Goal: Browse casually: Explore the website without a specific task or goal

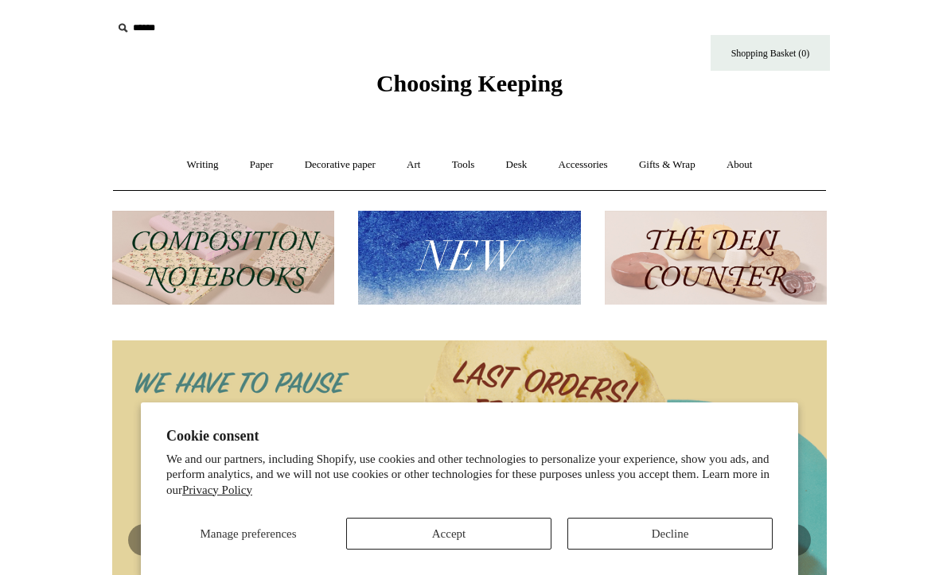
scroll to position [1, 0]
click at [677, 525] on button "Decline" at bounding box center [669, 534] width 205 height 32
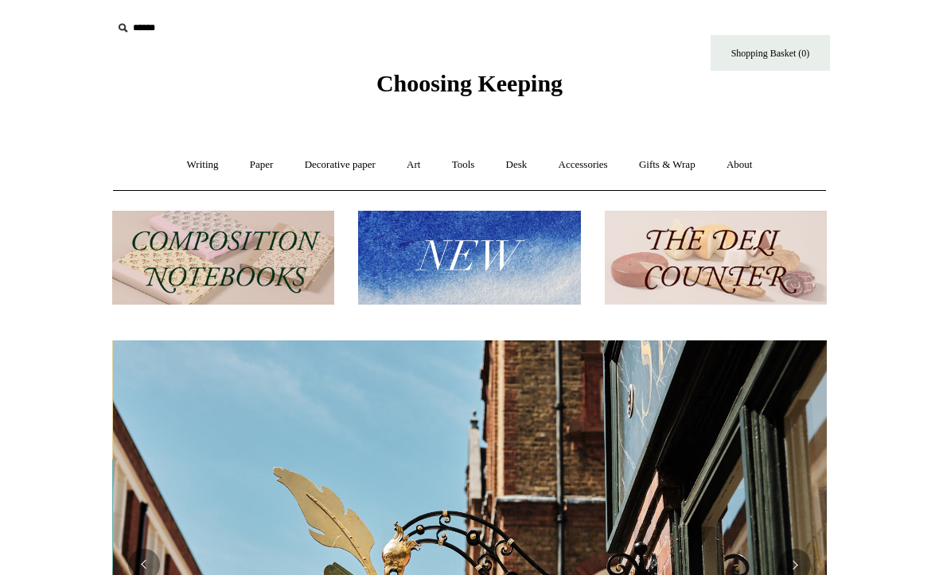
scroll to position [0, 714]
click at [581, 160] on link "Accessories +" at bounding box center [583, 165] width 78 height 42
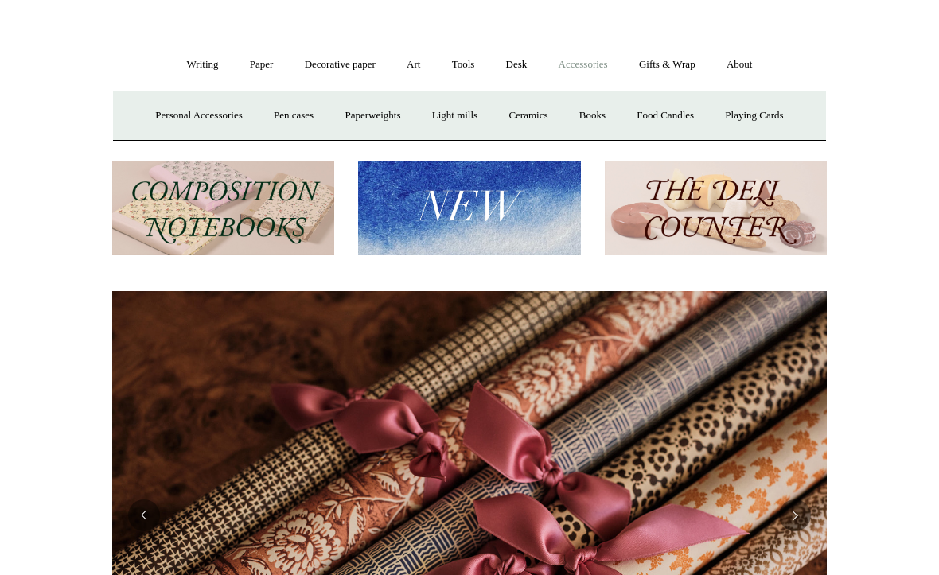
scroll to position [100, 0]
click at [671, 68] on link "Gifts & Wrap +" at bounding box center [666, 65] width 85 height 42
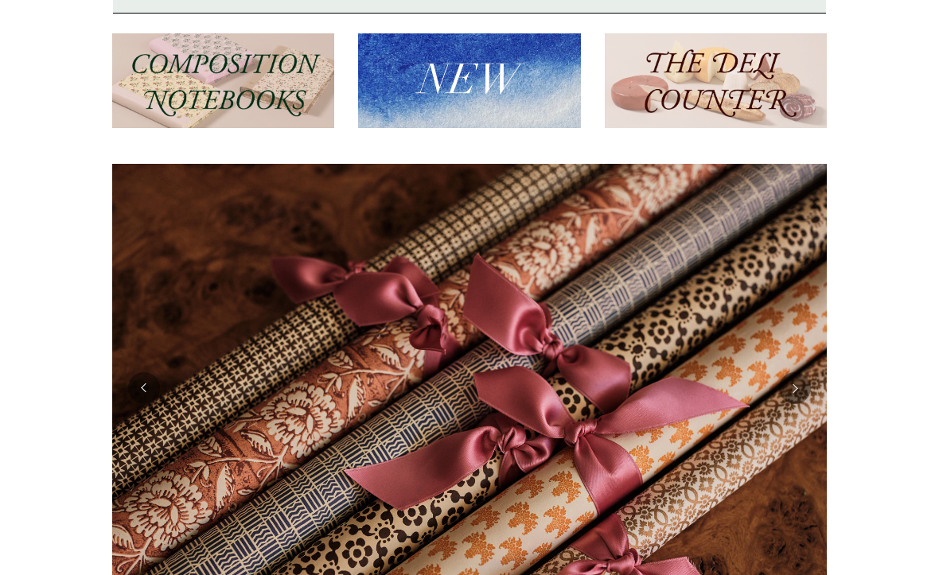
scroll to position [182, 0]
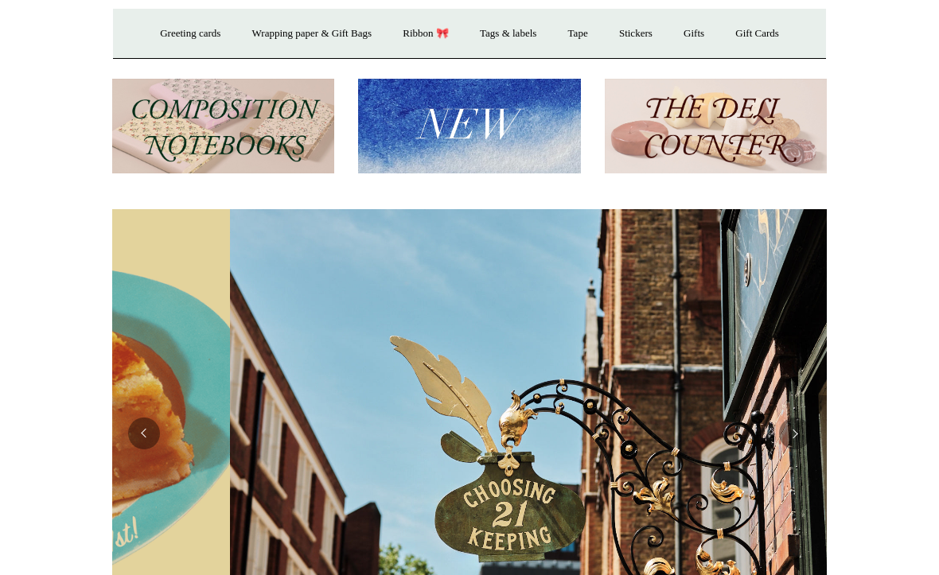
click at [251, 137] on img at bounding box center [223, 126] width 222 height 95
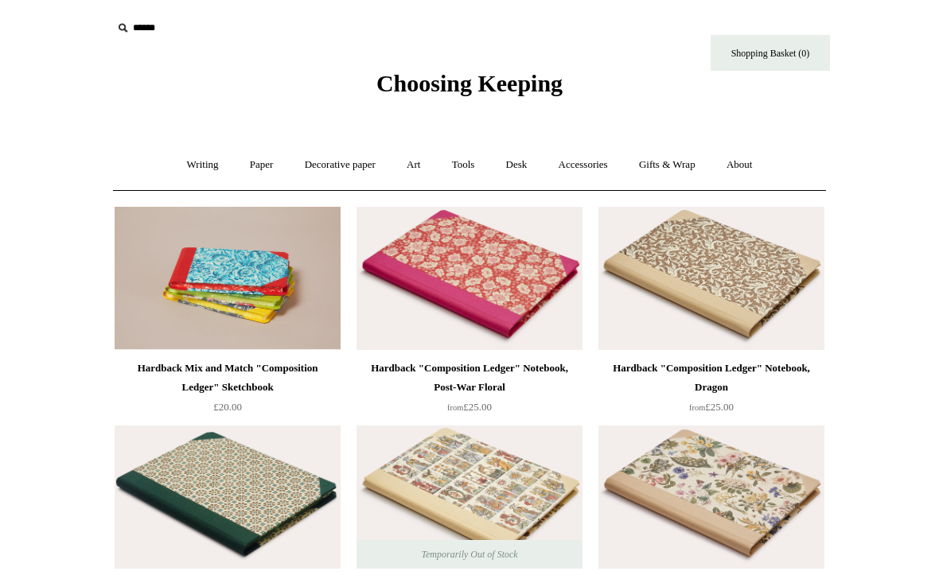
click at [458, 171] on link "Tools +" at bounding box center [463, 165] width 52 height 42
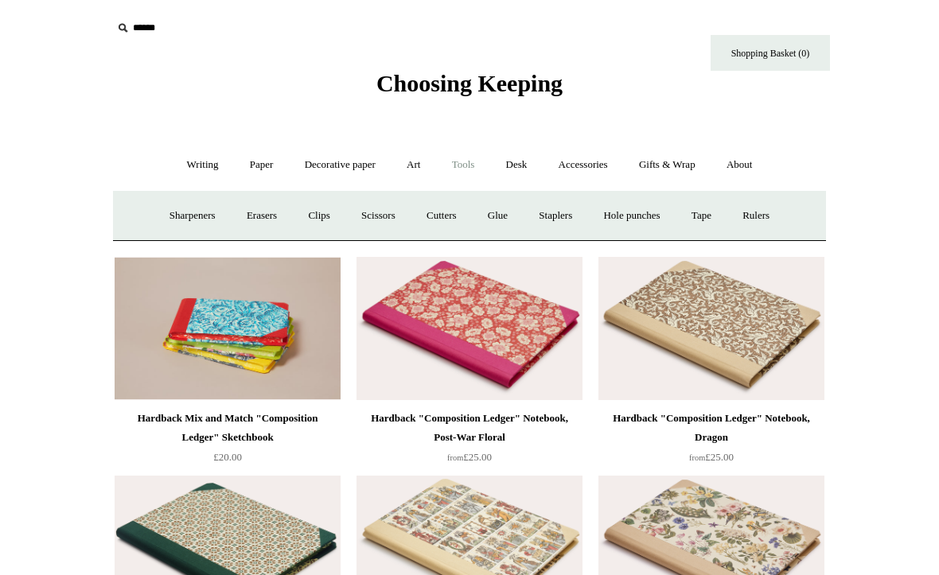
click at [259, 164] on link "Paper +" at bounding box center [261, 165] width 52 height 42
click at [550, 226] on link "Greeting cards +" at bounding box center [533, 216] width 89 height 42
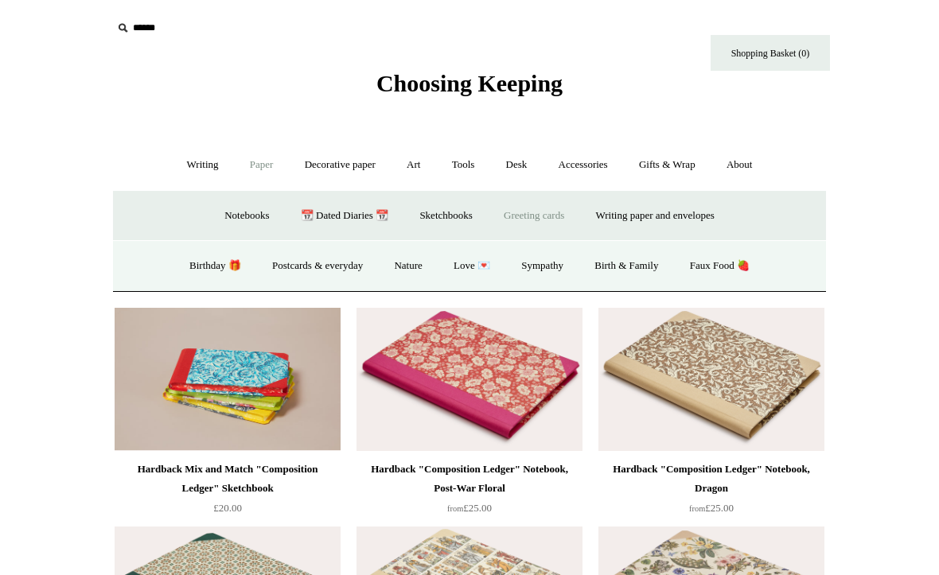
click at [324, 266] on link "Postcards & everyday" at bounding box center [317, 266] width 119 height 42
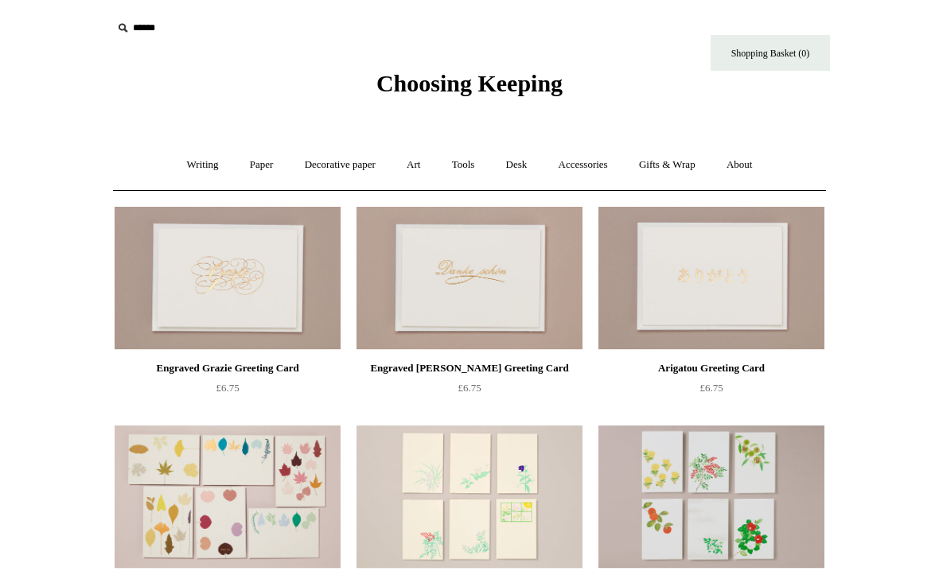
click at [192, 162] on link "Writing +" at bounding box center [203, 165] width 60 height 42
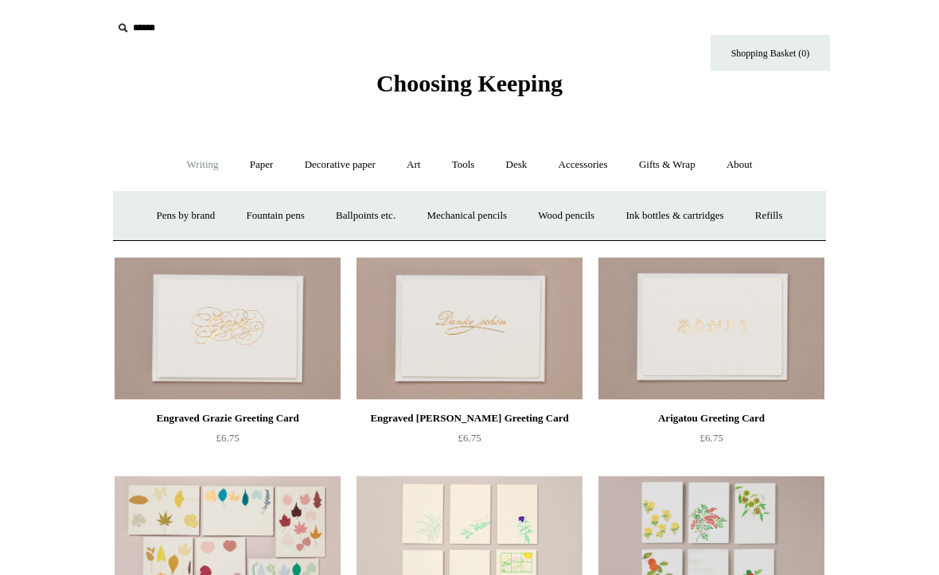
click at [582, 165] on link "Accessories +" at bounding box center [583, 165] width 78 height 42
click at [523, 216] on link "Ceramics +" at bounding box center [528, 216] width 68 height 42
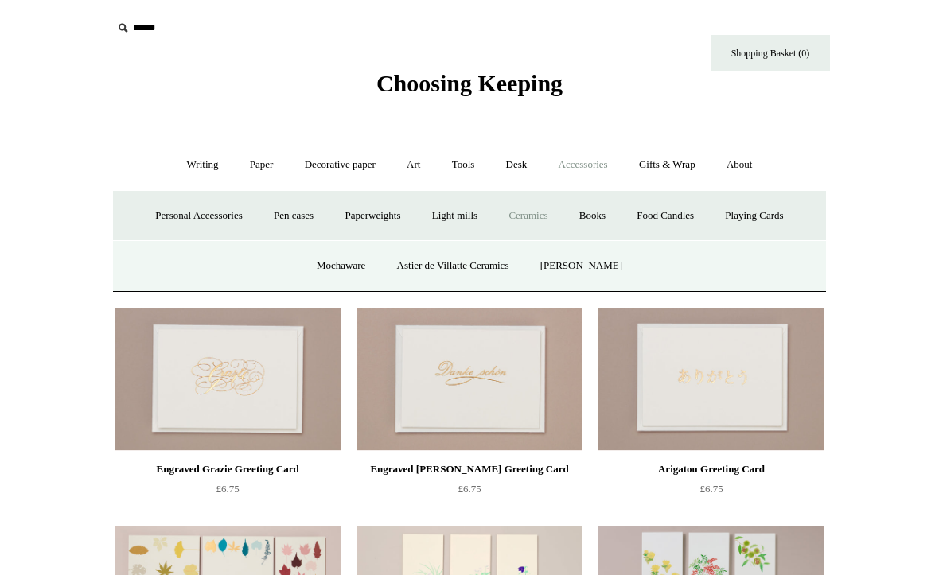
click at [281, 214] on link "Pen cases" at bounding box center [293, 216] width 68 height 42
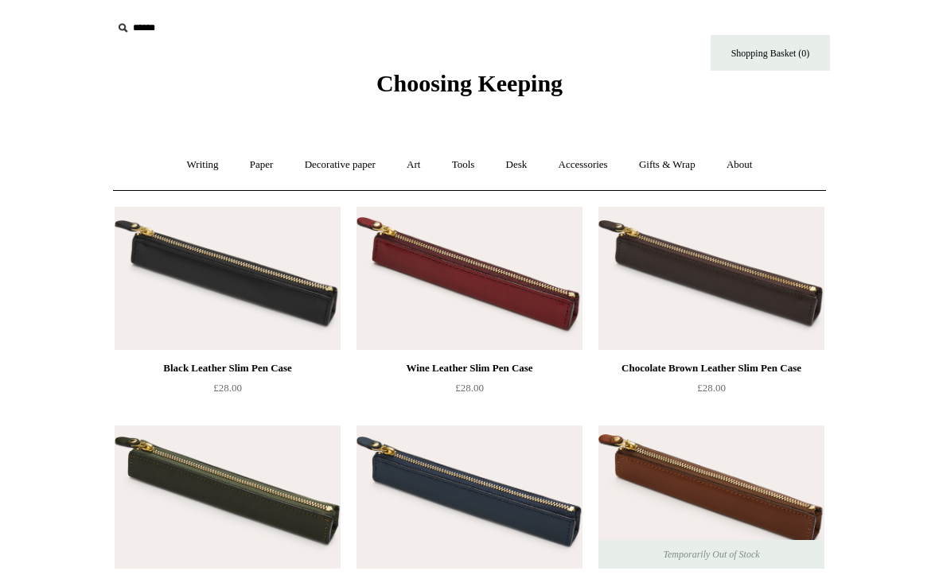
click at [188, 167] on link "Writing +" at bounding box center [203, 165] width 60 height 42
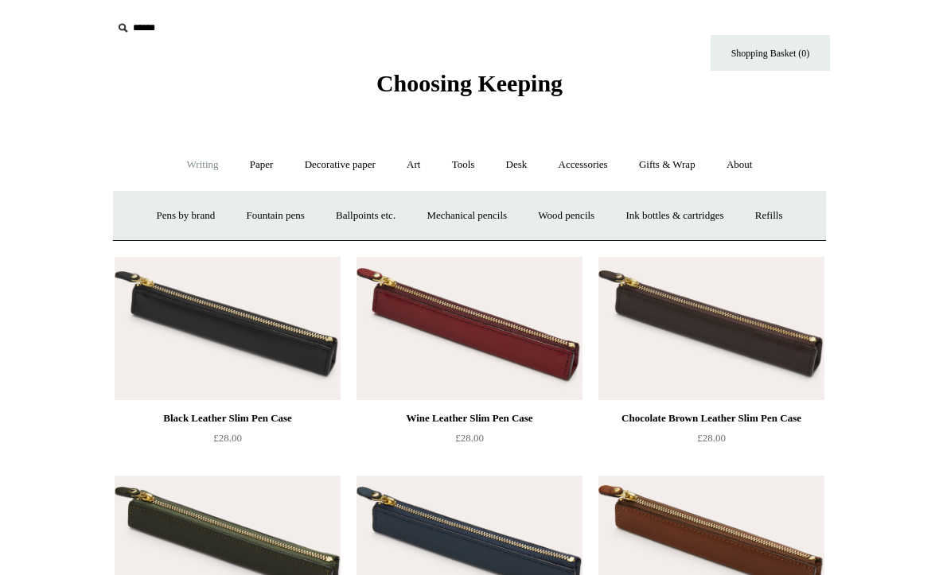
click at [244, 168] on link "Paper +" at bounding box center [261, 165] width 52 height 42
click at [580, 165] on link "Accessories +" at bounding box center [583, 165] width 78 height 42
click at [445, 219] on link "Light mills" at bounding box center [455, 216] width 74 height 42
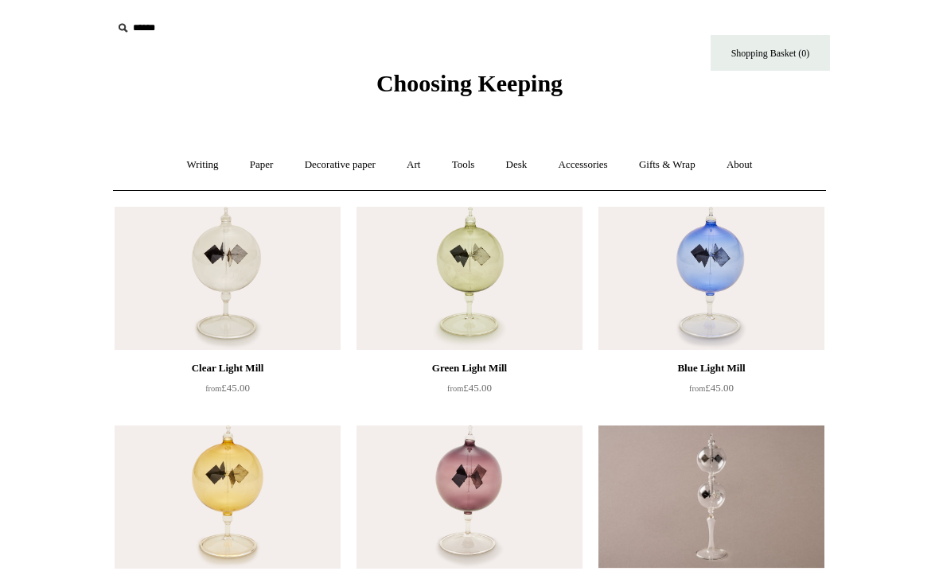
click at [675, 177] on link "Gifts & Wrap +" at bounding box center [666, 165] width 85 height 42
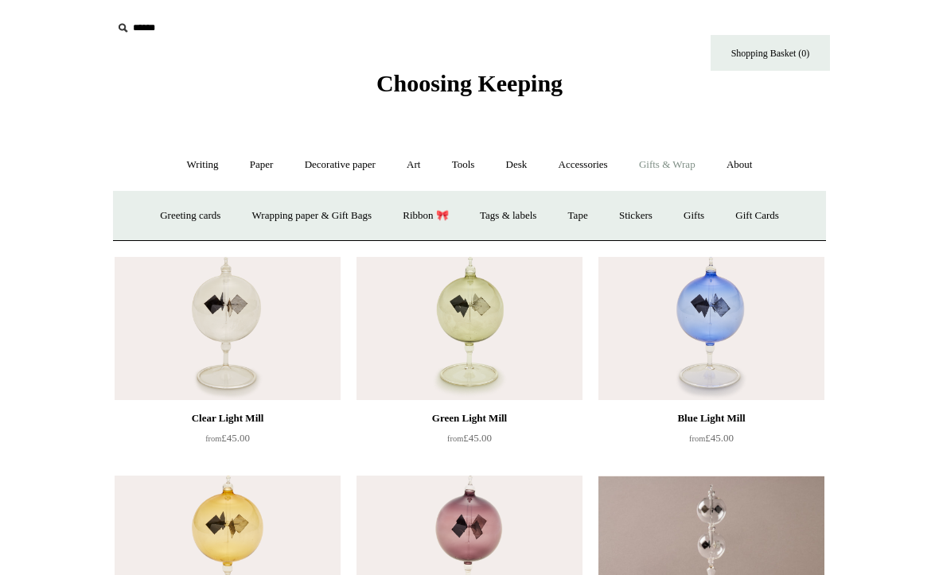
click at [331, 211] on link "Wrapping paper & Gift Bags" at bounding box center [312, 216] width 148 height 42
click at [640, 212] on link "Stickers" at bounding box center [636, 216] width 62 height 42
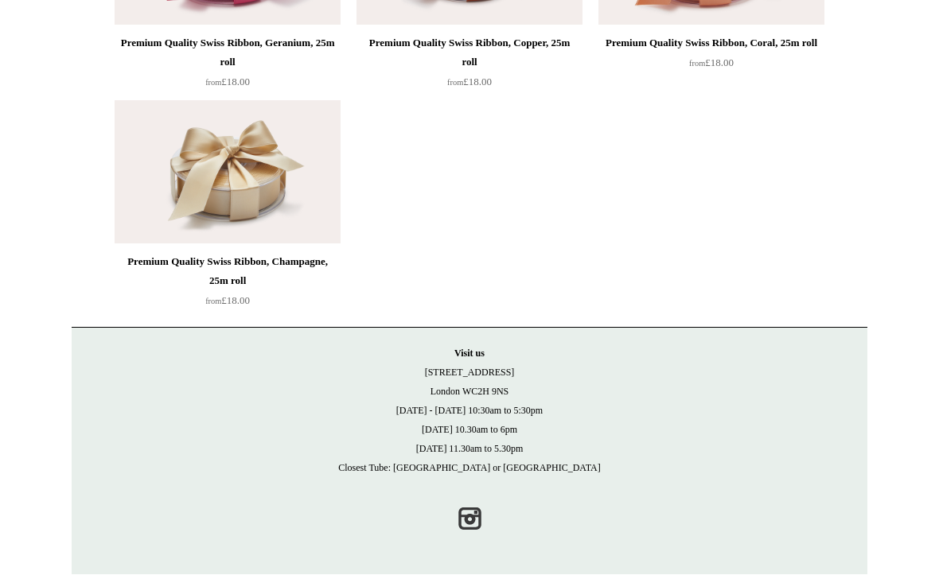
scroll to position [1419, 0]
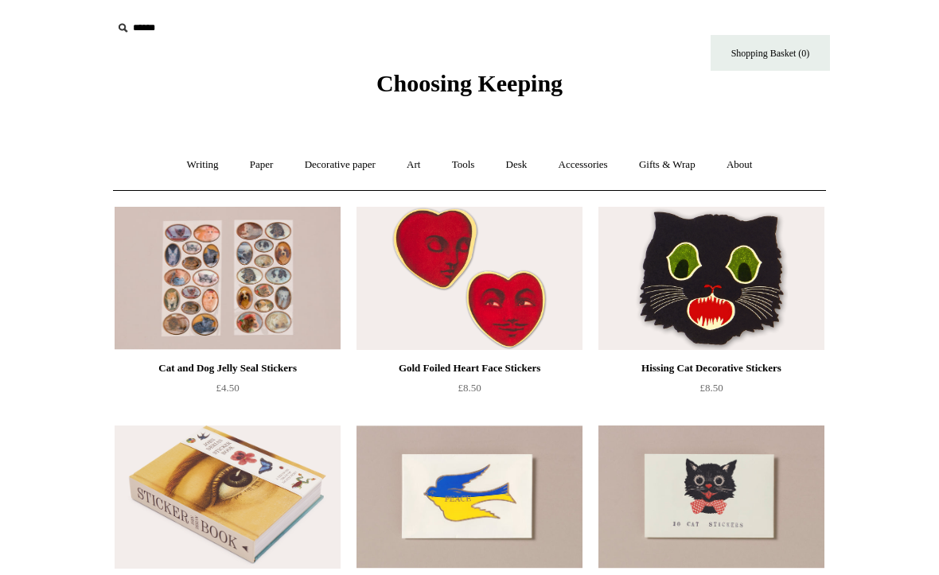
click at [527, 168] on link "Desk +" at bounding box center [517, 165] width 50 height 42
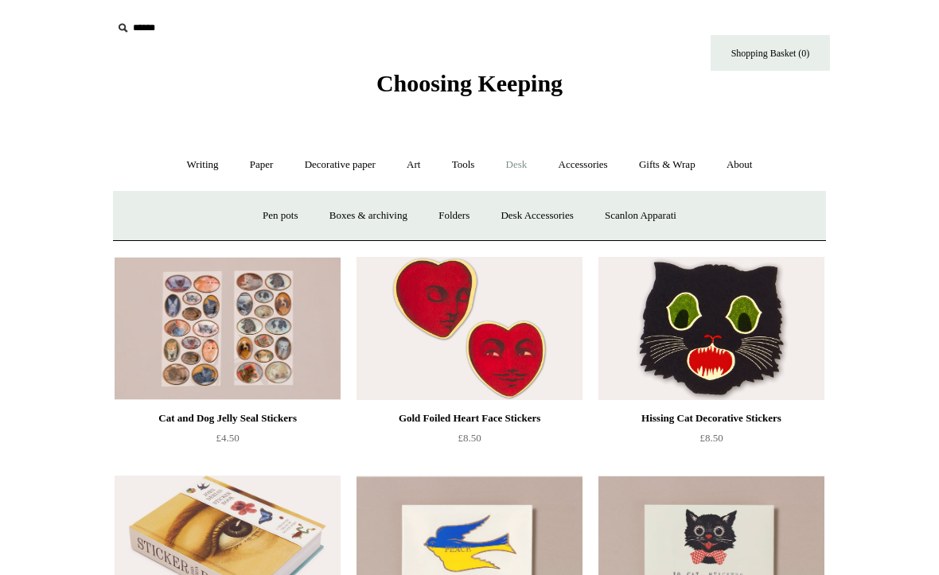
click at [336, 214] on link "Boxes & archiving" at bounding box center [368, 216] width 107 height 42
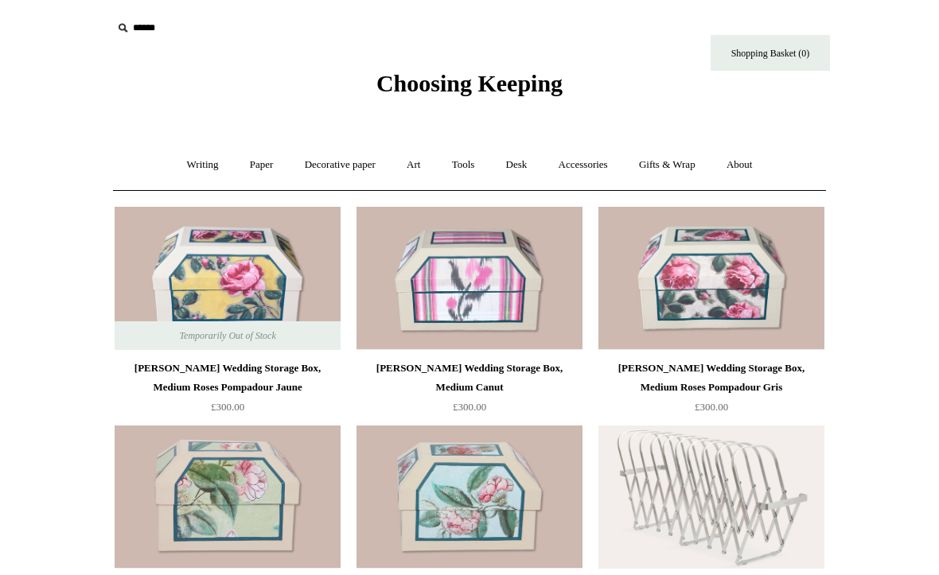
click at [681, 164] on link "Gifts & Wrap +" at bounding box center [666, 165] width 85 height 42
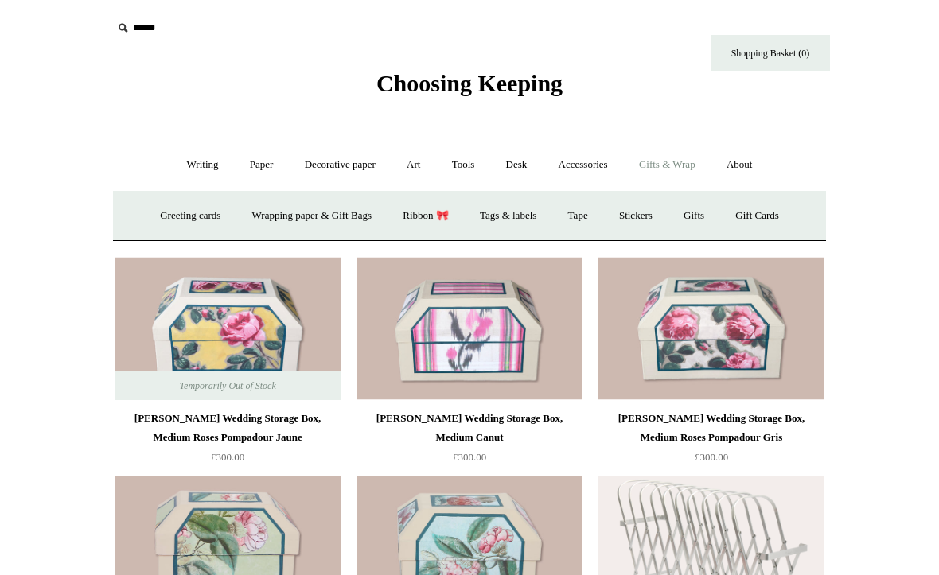
click at [685, 169] on link "Gifts & Wrap -" at bounding box center [666, 165] width 85 height 42
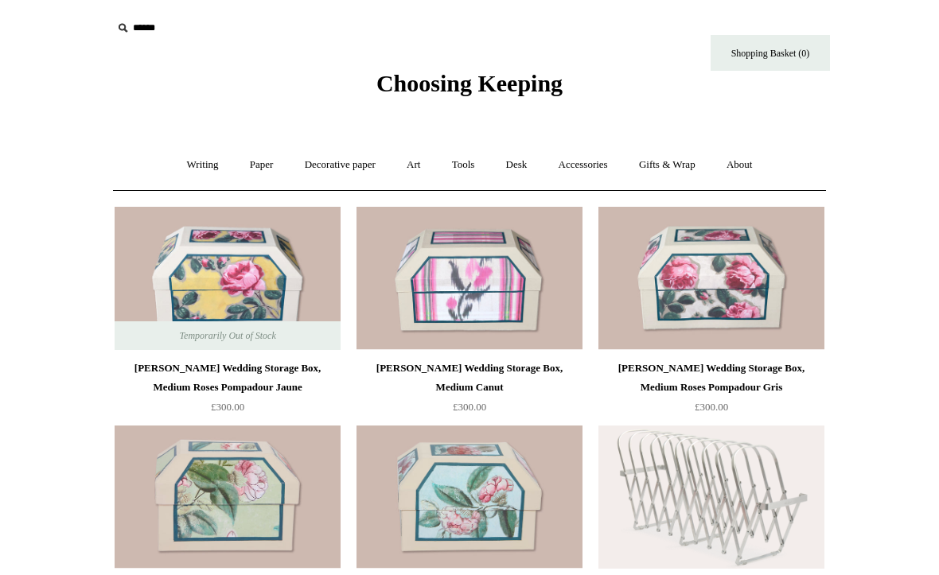
click at [665, 185] on link "Gifts & Wrap +" at bounding box center [666, 165] width 85 height 42
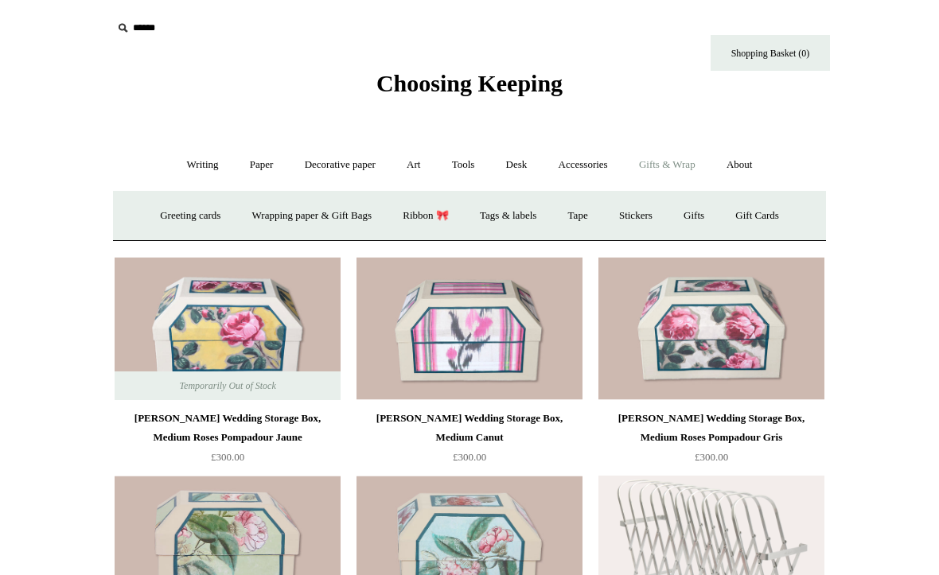
click at [419, 157] on link "Art +" at bounding box center [413, 165] width 42 height 42
click at [476, 156] on link "Tools +" at bounding box center [463, 165] width 52 height 42
click at [255, 222] on link "Erasers" at bounding box center [261, 216] width 59 height 42
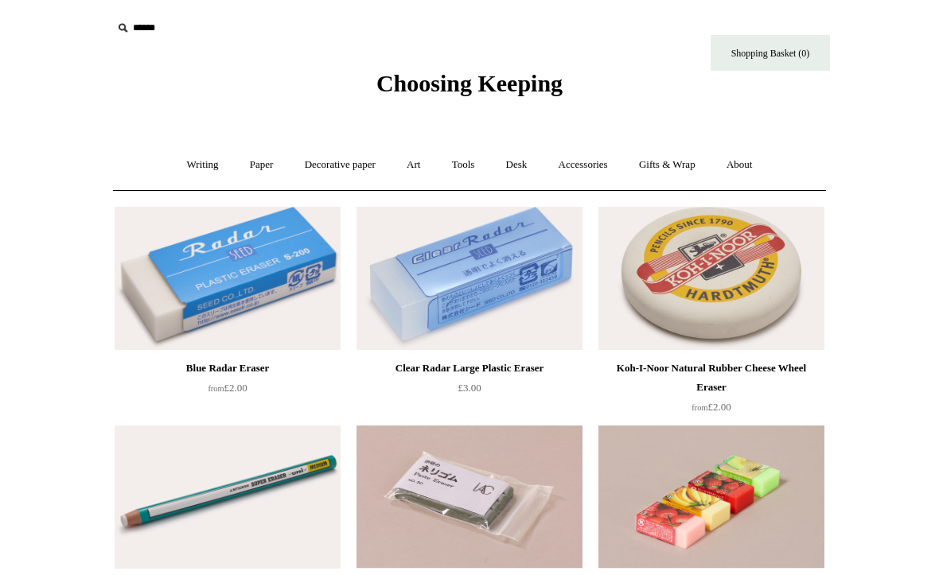
click at [457, 173] on link "Tools +" at bounding box center [463, 165] width 52 height 42
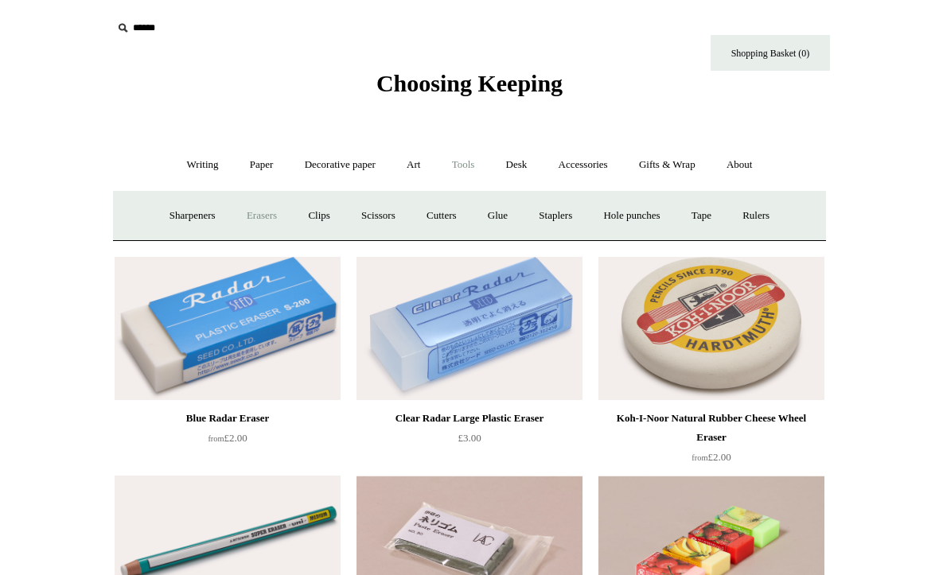
click at [309, 219] on link "Clips +" at bounding box center [319, 216] width 50 height 42
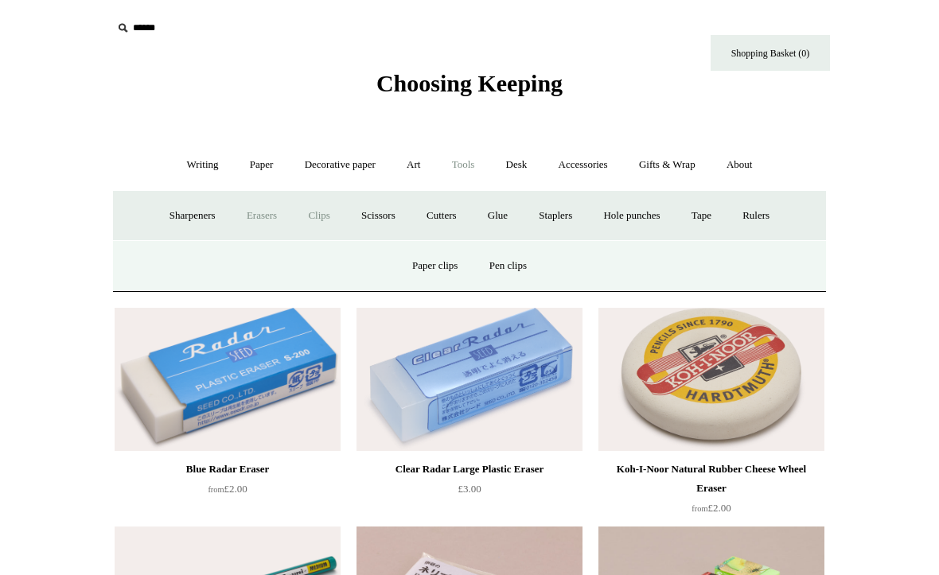
click at [322, 214] on link "Clips -" at bounding box center [319, 216] width 50 height 42
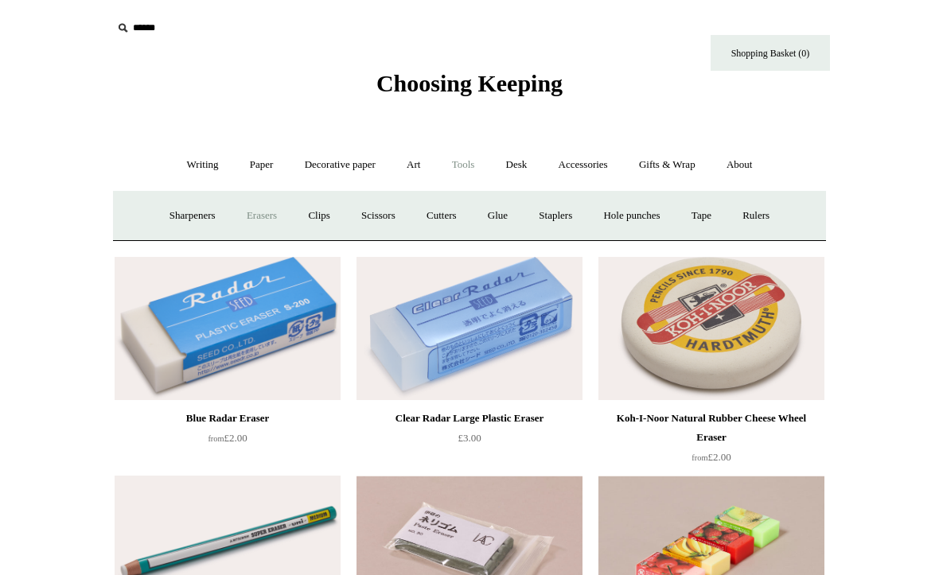
click at [181, 215] on link "Sharpeners" at bounding box center [192, 216] width 75 height 42
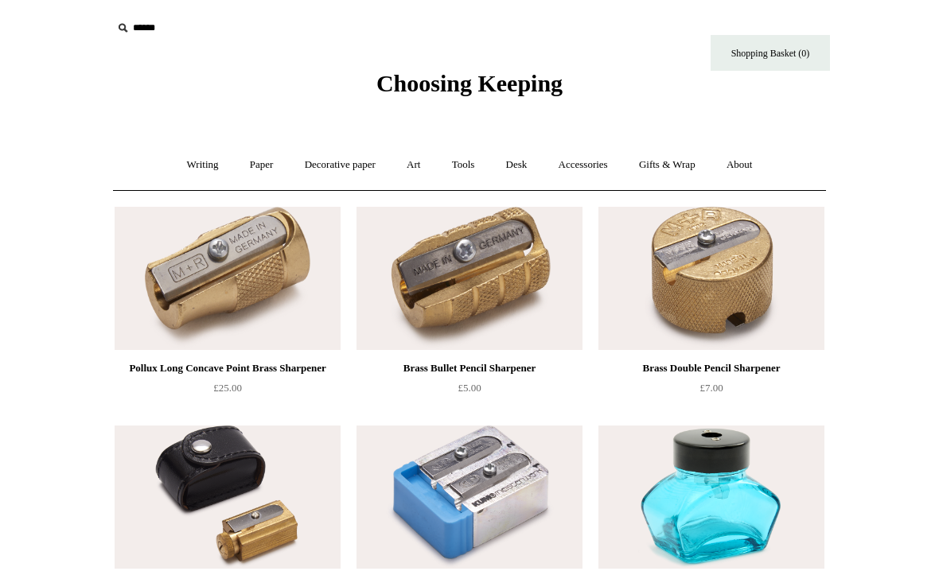
click at [189, 159] on link "Writing +" at bounding box center [203, 165] width 60 height 42
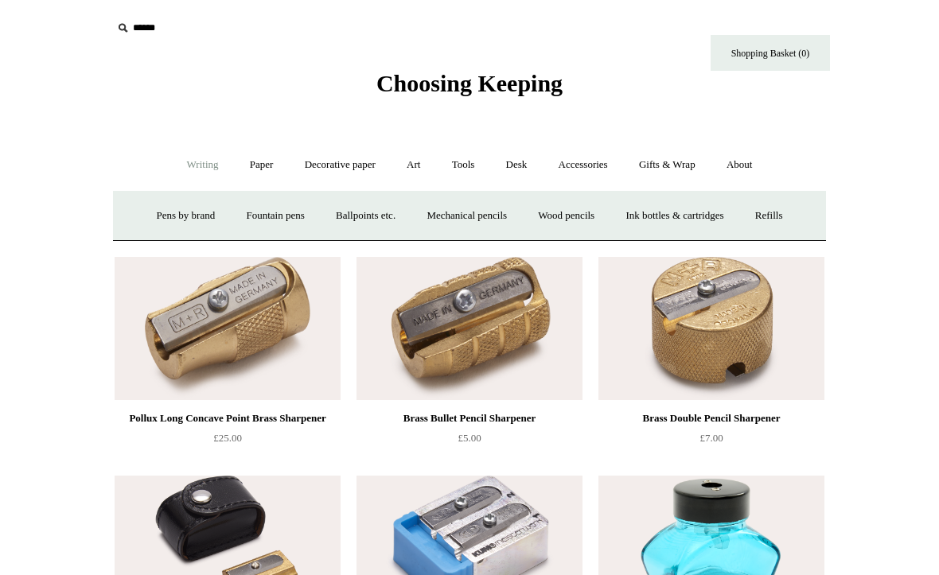
click at [259, 163] on link "Paper +" at bounding box center [261, 165] width 52 height 42
click at [340, 216] on link "📆 Dated Diaries 📆" at bounding box center [344, 216] width 116 height 42
